Goal: Task Accomplishment & Management: Manage account settings

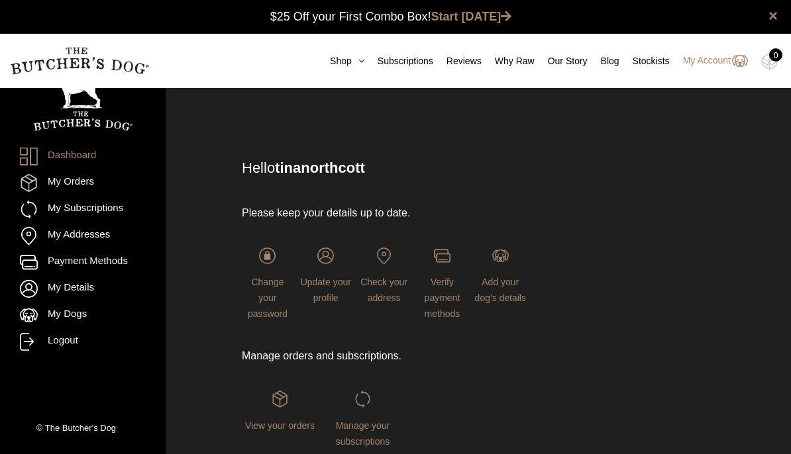
scroll to position [1, 0]
click at [125, 217] on link "My Subscriptions" at bounding box center [83, 210] width 126 height 18
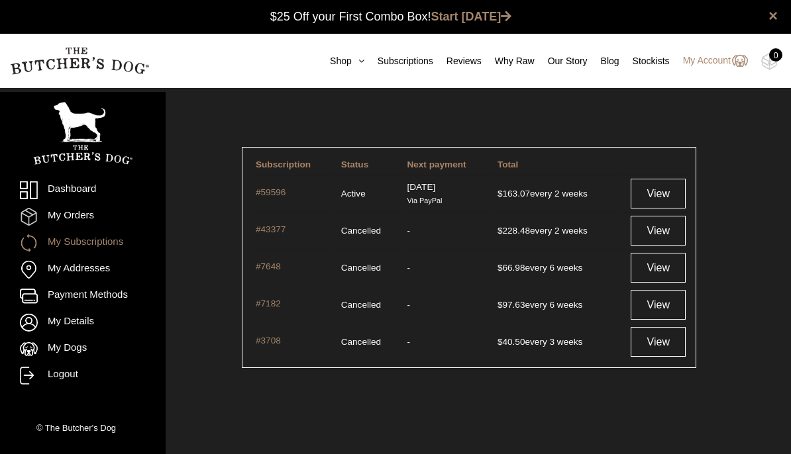
click at [664, 201] on link "View" at bounding box center [658, 194] width 55 height 30
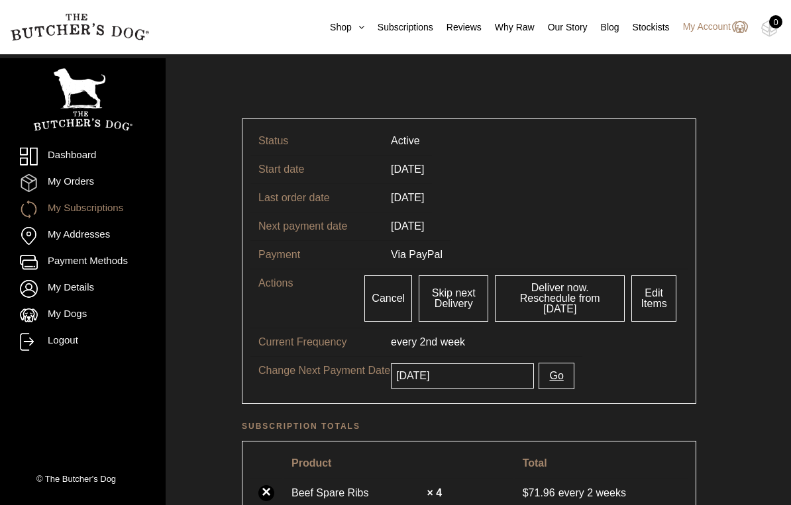
scroll to position [32, 0]
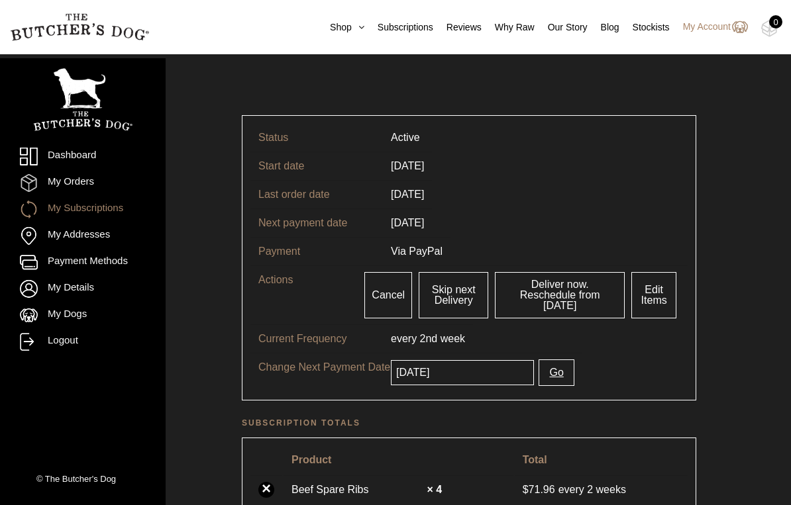
click at [494, 363] on input "2025-08-29" at bounding box center [462, 372] width 143 height 25
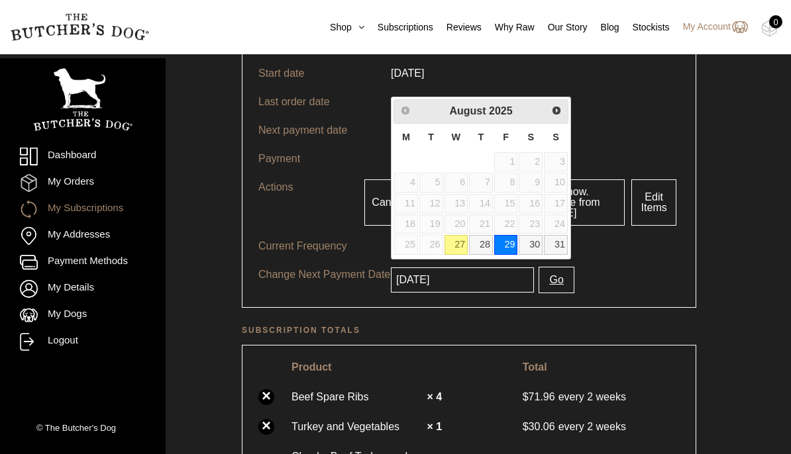
scroll to position [125, 0]
click at [629, 265] on tr "Change Next Payment Date 2025-08-29 Go" at bounding box center [468, 279] width 437 height 39
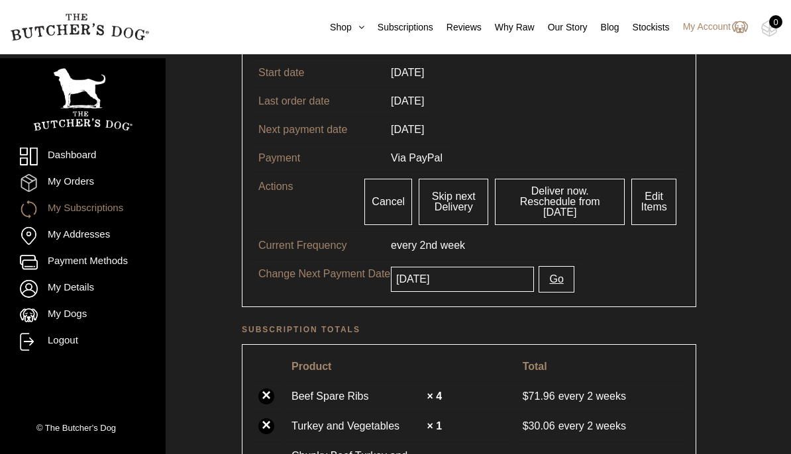
click at [506, 276] on input "[DATE]" at bounding box center [462, 279] width 143 height 25
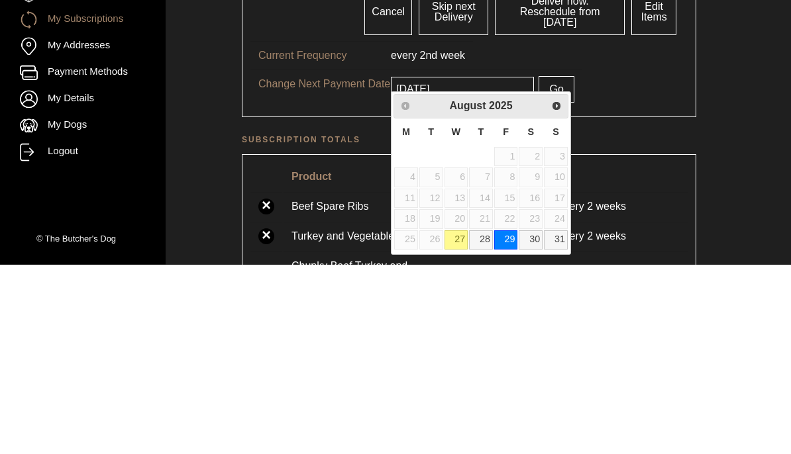
scroll to position [315, 0]
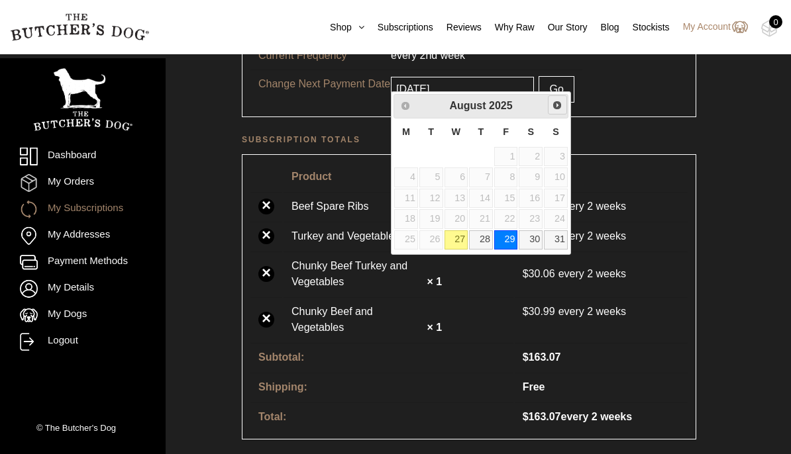
click at [558, 109] on span "Next" at bounding box center [557, 105] width 11 height 11
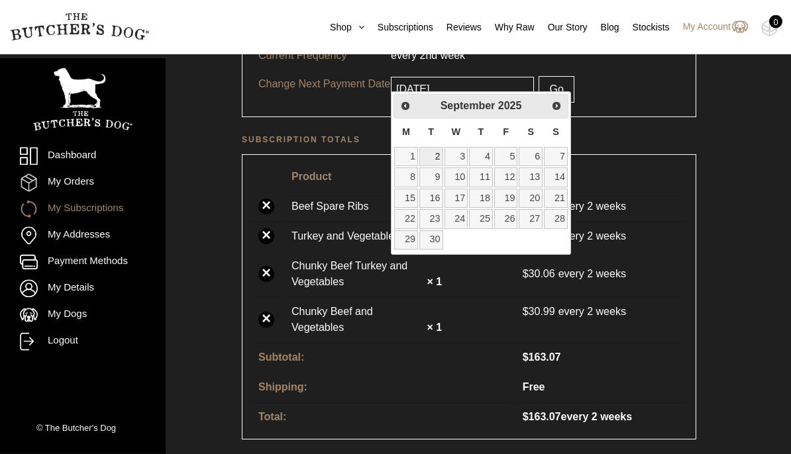
click at [436, 154] on link "2" at bounding box center [431, 157] width 24 height 19
type input "[DATE]"
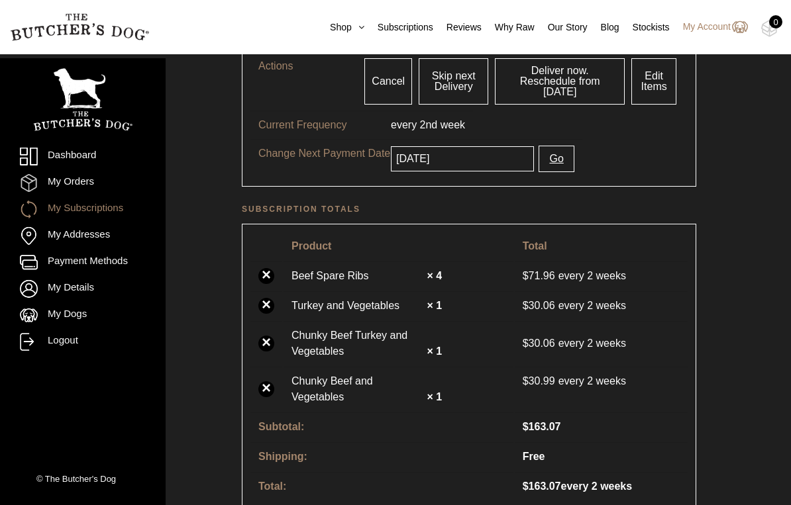
scroll to position [261, 0]
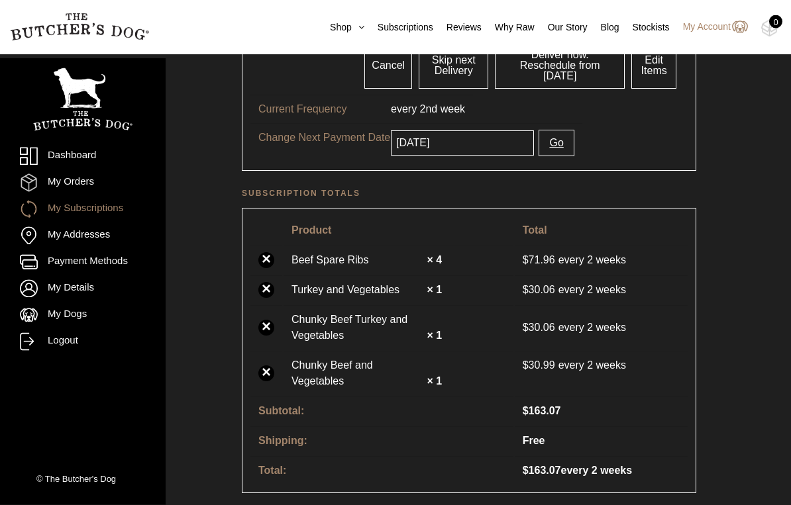
click at [270, 321] on link "×" at bounding box center [266, 329] width 16 height 16
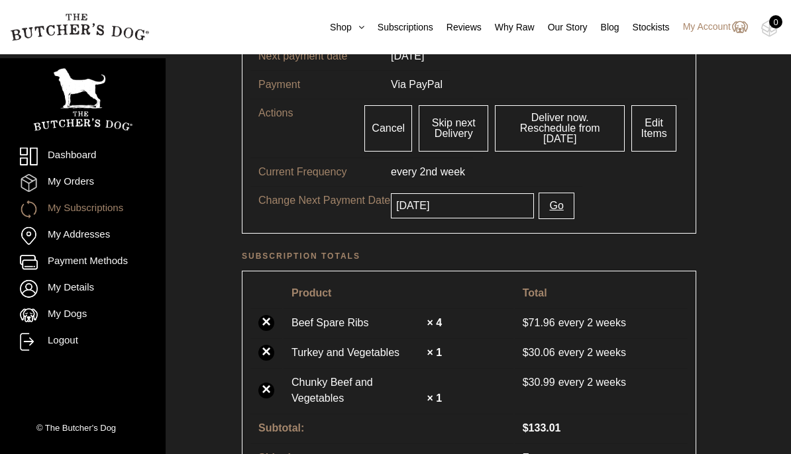
scroll to position [246, 0]
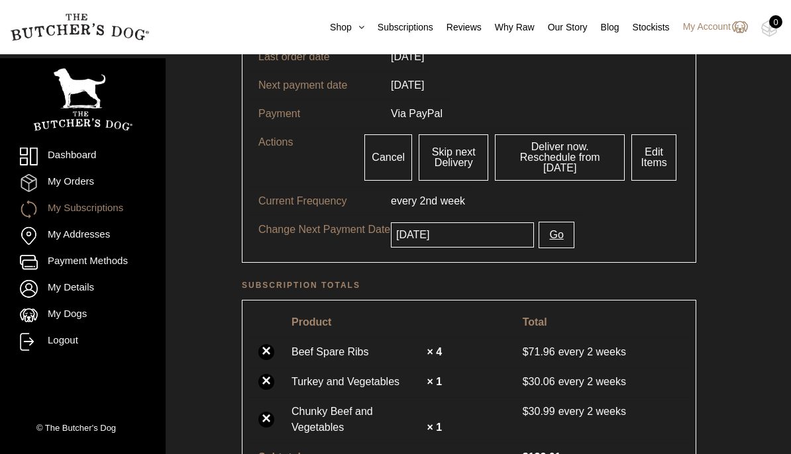
click at [656, 157] on link "Edit Items" at bounding box center [653, 157] width 45 height 46
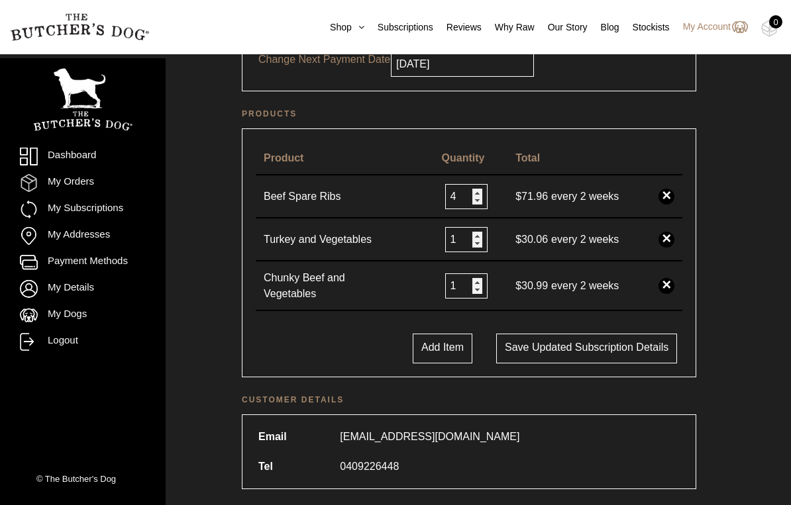
scroll to position [258, 0]
click at [434, 362] on button "Add Item" at bounding box center [443, 348] width 60 height 30
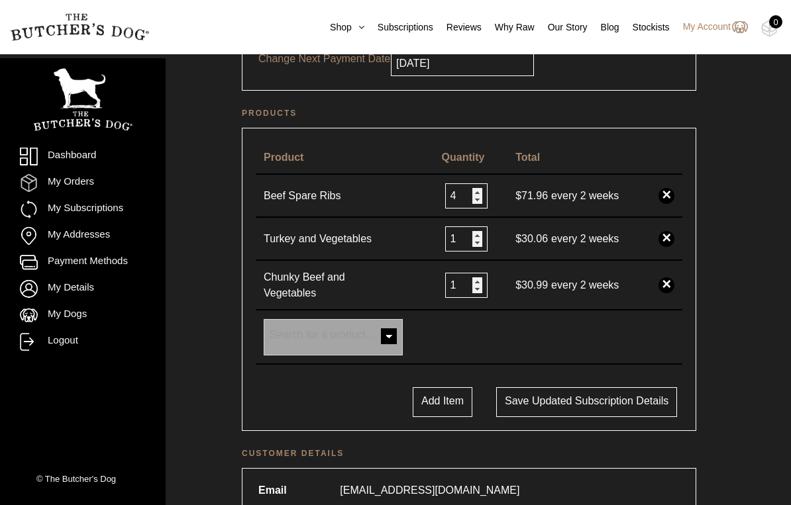
click at [386, 340] on span at bounding box center [389, 338] width 26 height 26
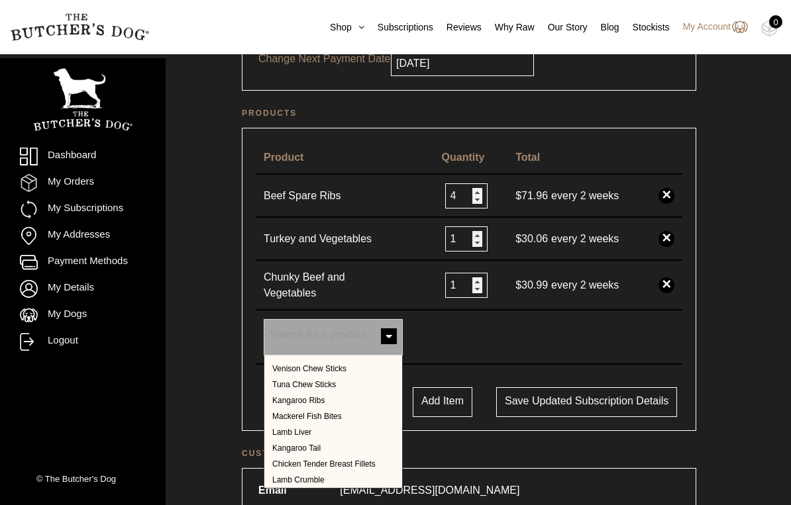
scroll to position [541, 0]
select select "328"
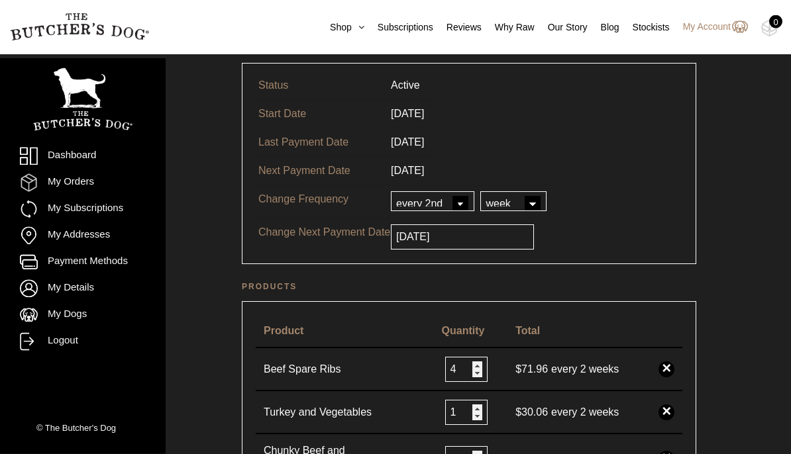
click at [478, 243] on input "[DATE]" at bounding box center [462, 237] width 143 height 25
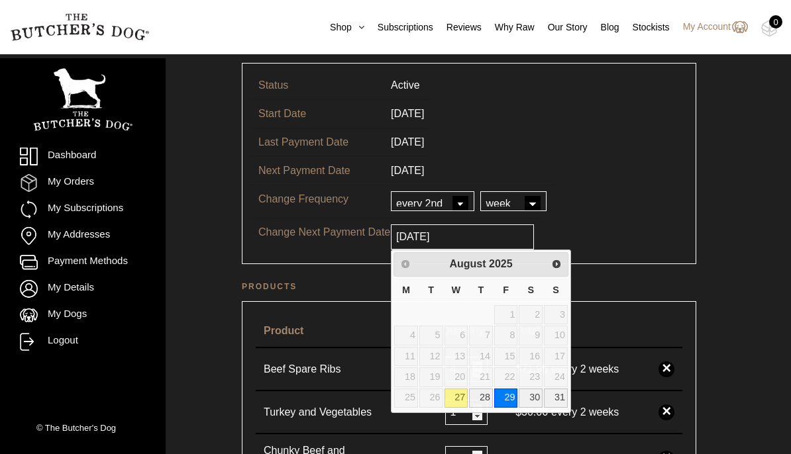
scroll to position [83, 0]
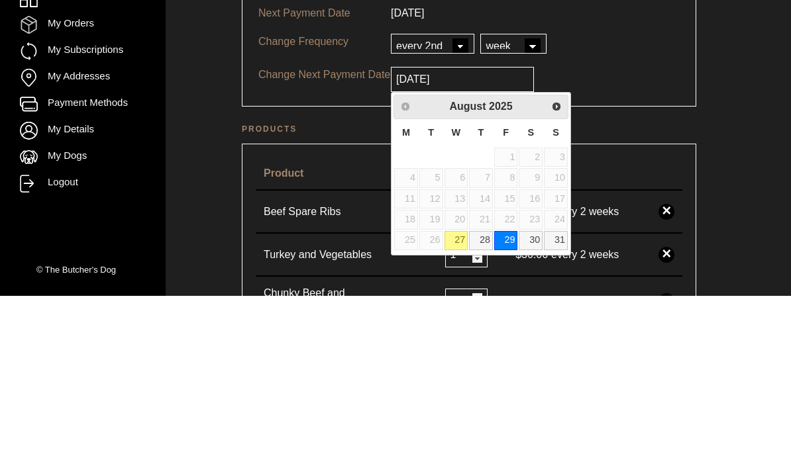
click at [560, 260] on span "Next" at bounding box center [556, 265] width 11 height 11
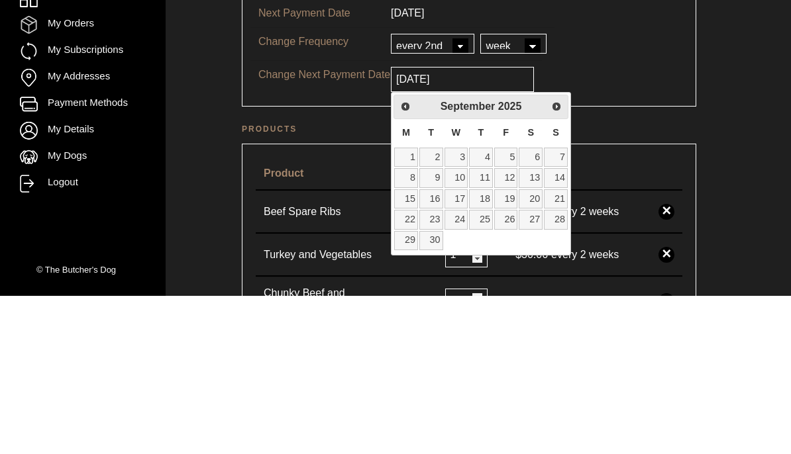
scroll to position [242, 0]
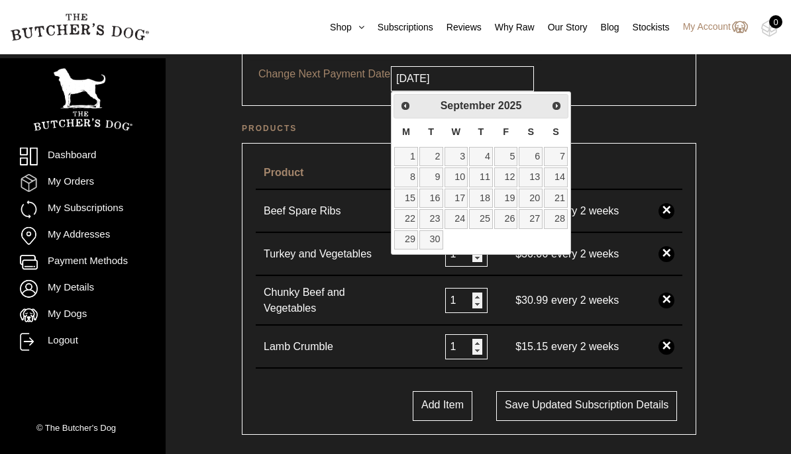
click at [437, 152] on link "2" at bounding box center [431, 156] width 24 height 19
type input "[DATE]"
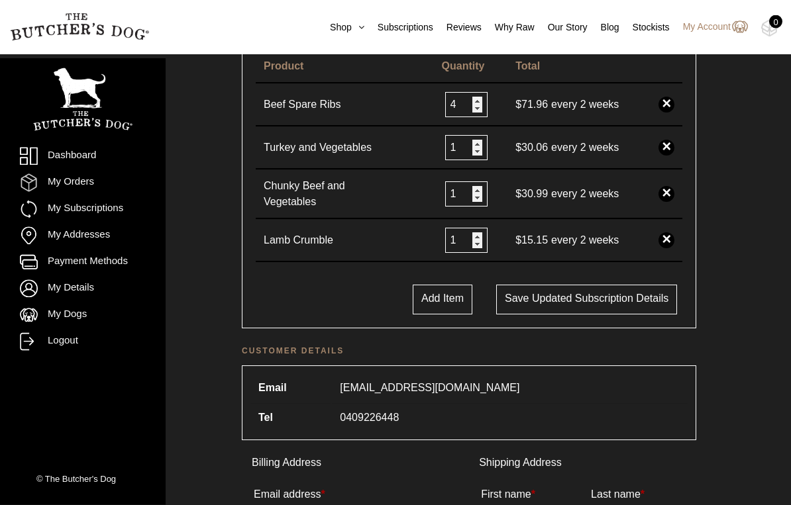
scroll to position [358, 0]
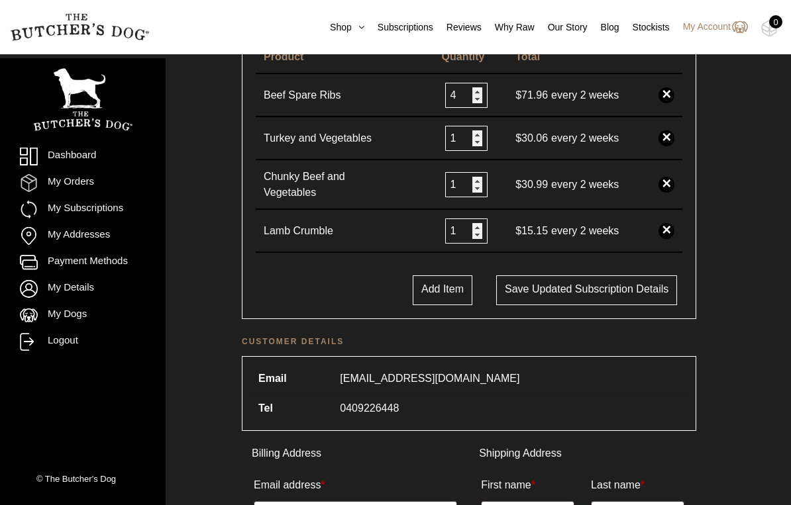
click at [609, 283] on button "Save updated subscription details" at bounding box center [586, 291] width 181 height 30
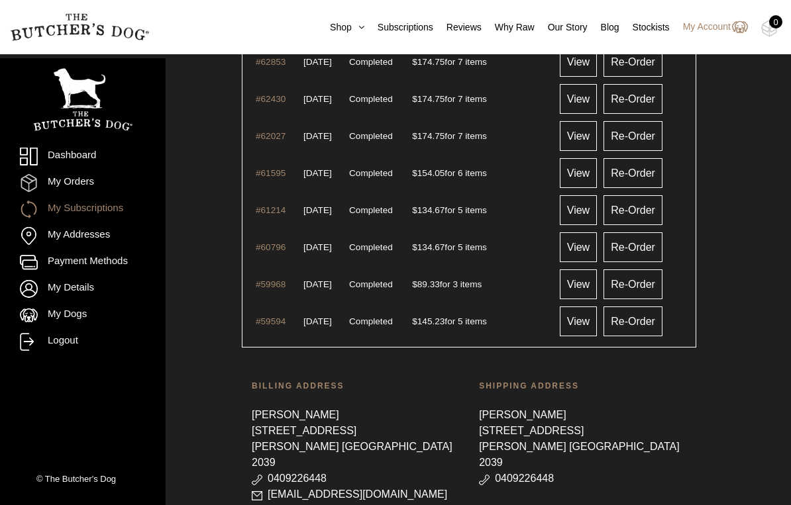
scroll to position [2323, 0]
